Goal: Navigation & Orientation: Find specific page/section

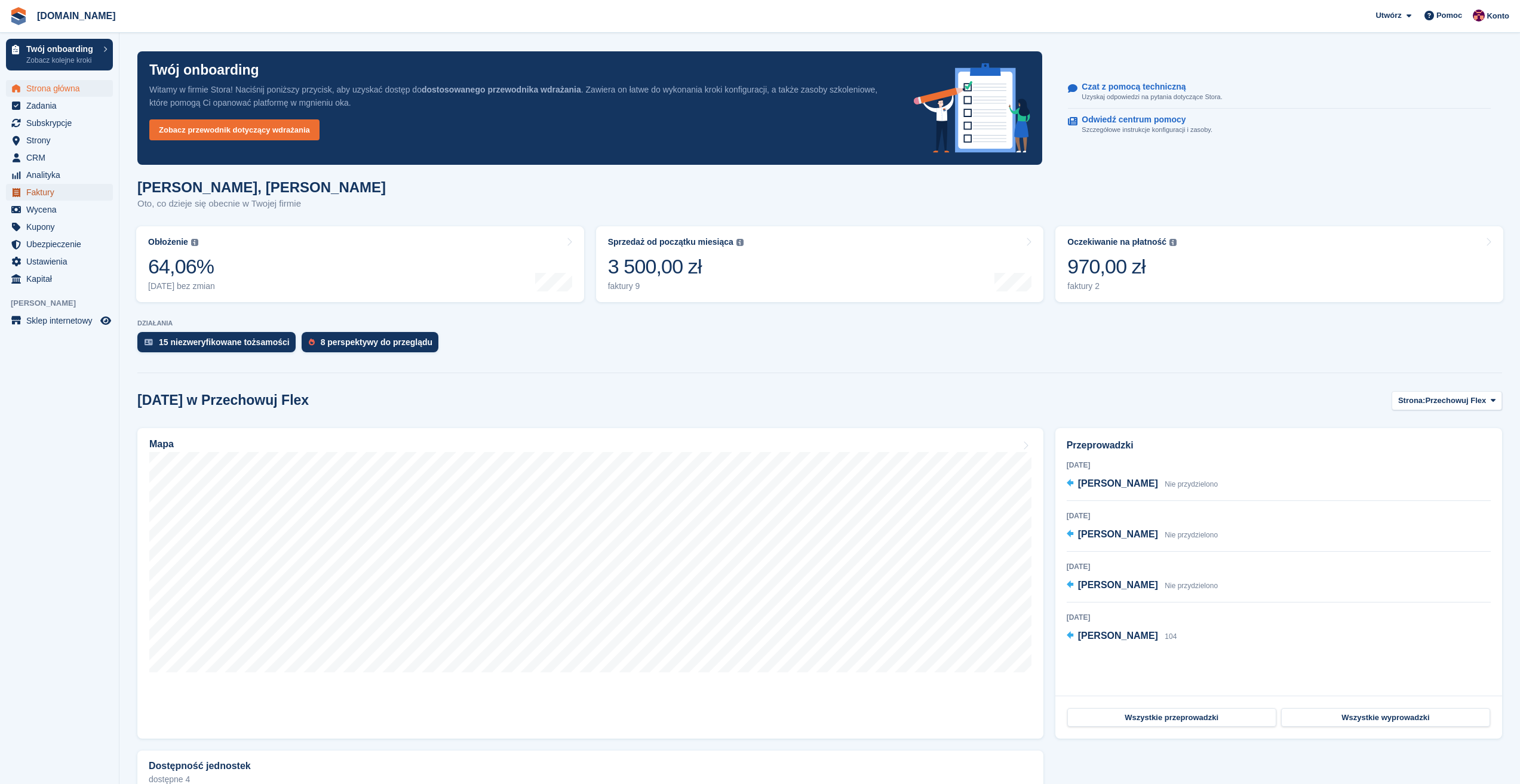
click at [50, 187] on span "Faktury" at bounding box center [62, 192] width 72 height 17
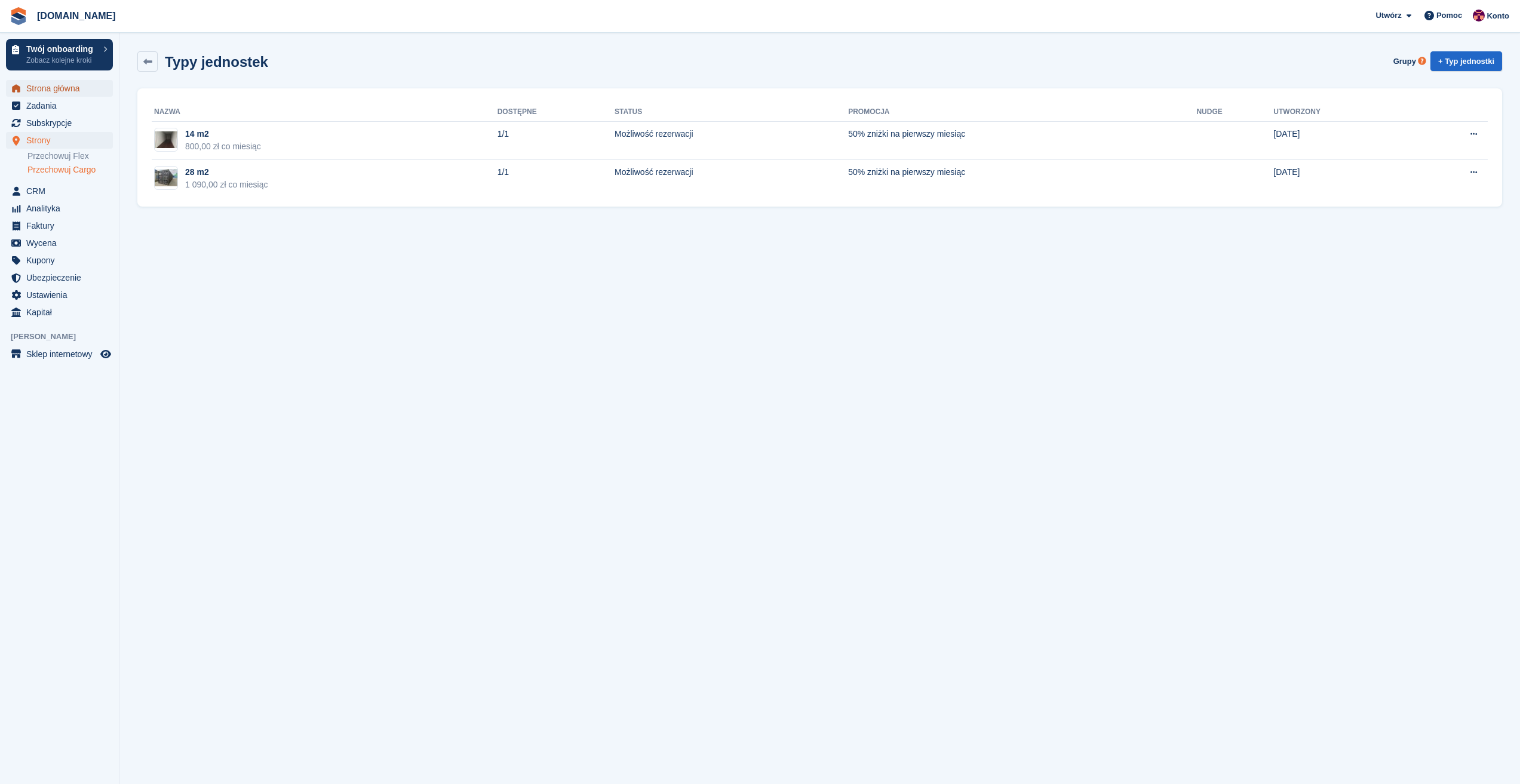
click at [59, 88] on span "Strona główna" at bounding box center [62, 88] width 72 height 17
